Goal: Information Seeking & Learning: Check status

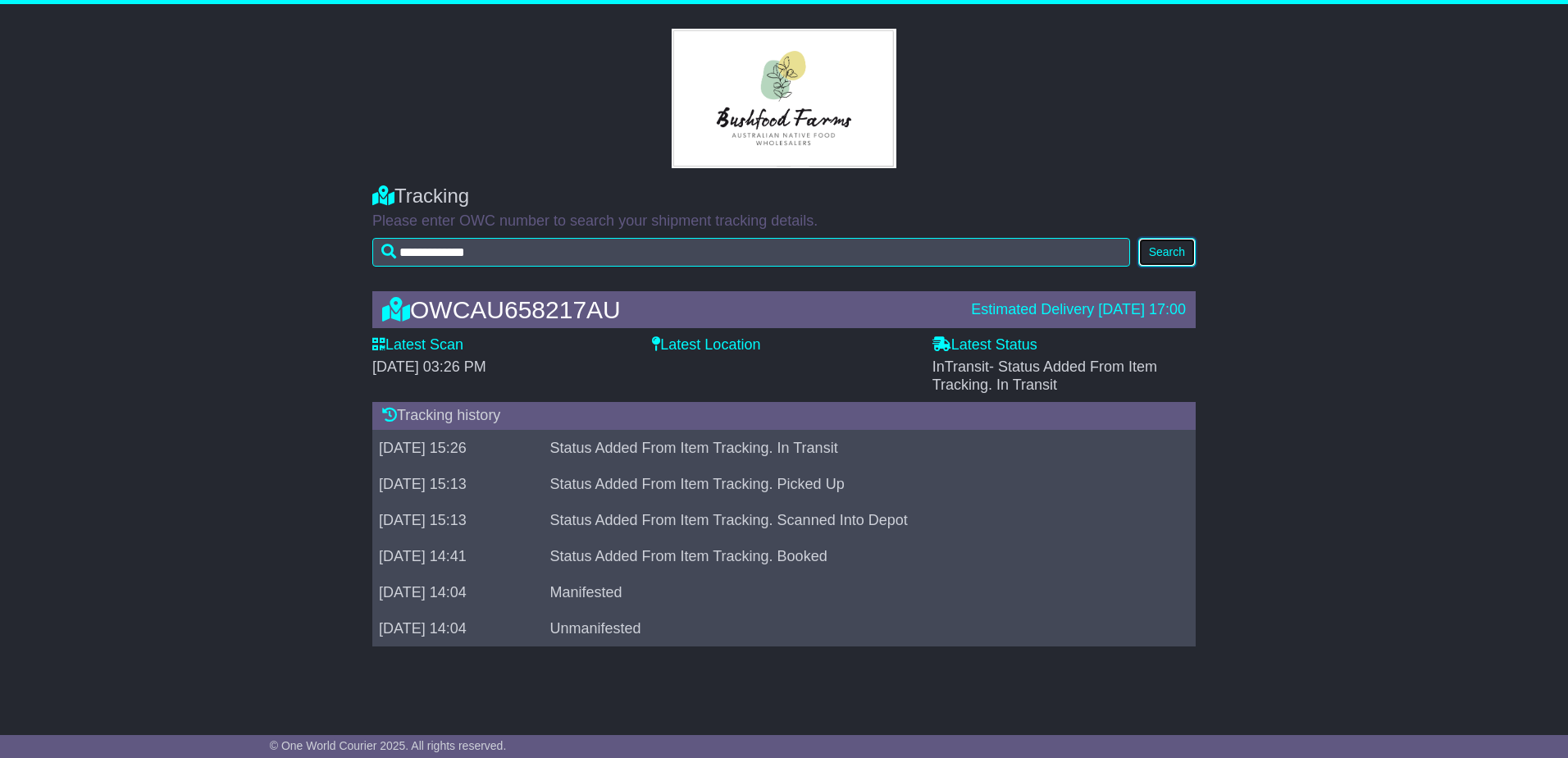
click at [1176, 249] on button "Search" at bounding box center [1167, 252] width 58 height 29
click at [642, 307] on div "OWCAU658217AU" at bounding box center [668, 309] width 589 height 27
click at [1155, 253] on button "Search" at bounding box center [1167, 252] width 58 height 29
